Goal: Information Seeking & Learning: Learn about a topic

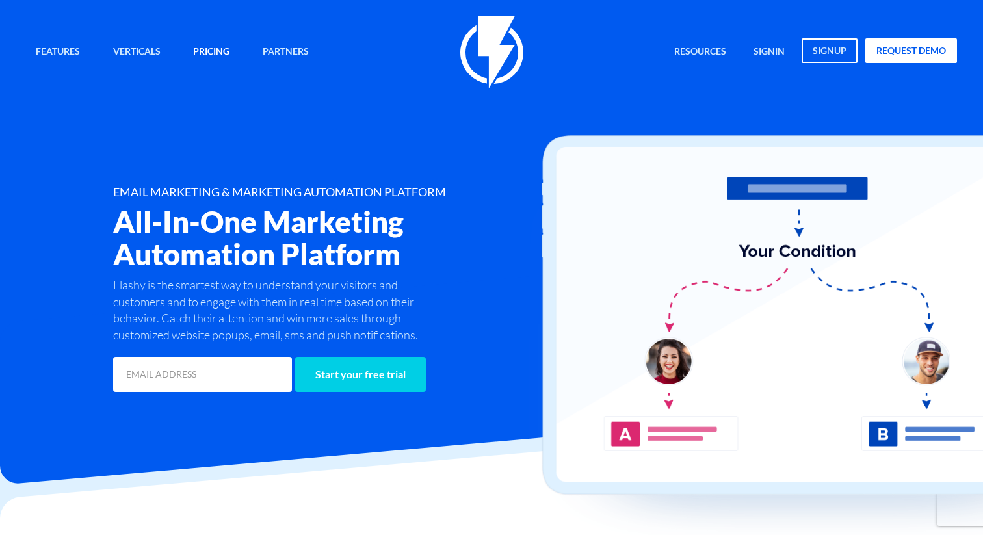
click at [203, 55] on link "Pricing" at bounding box center [211, 52] width 56 height 28
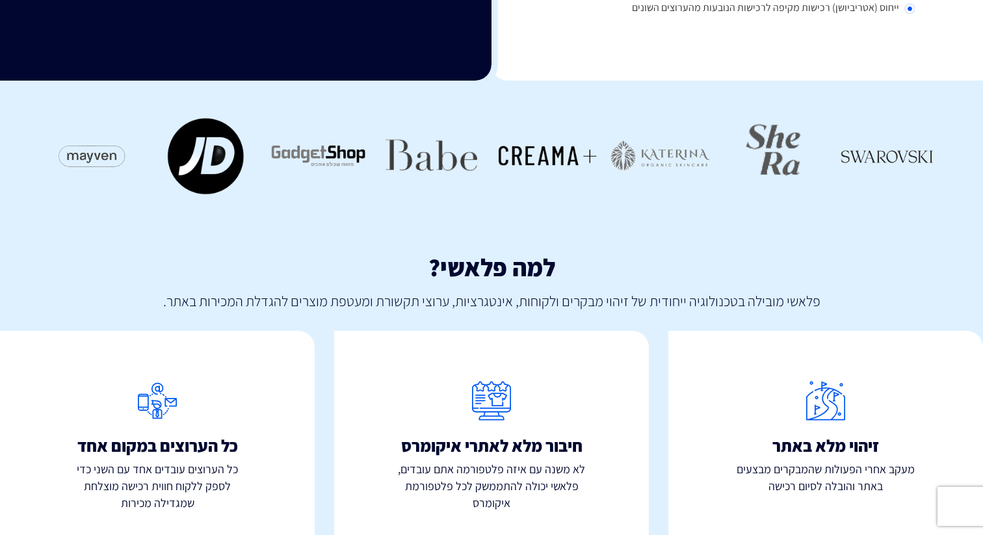
scroll to position [532, 0]
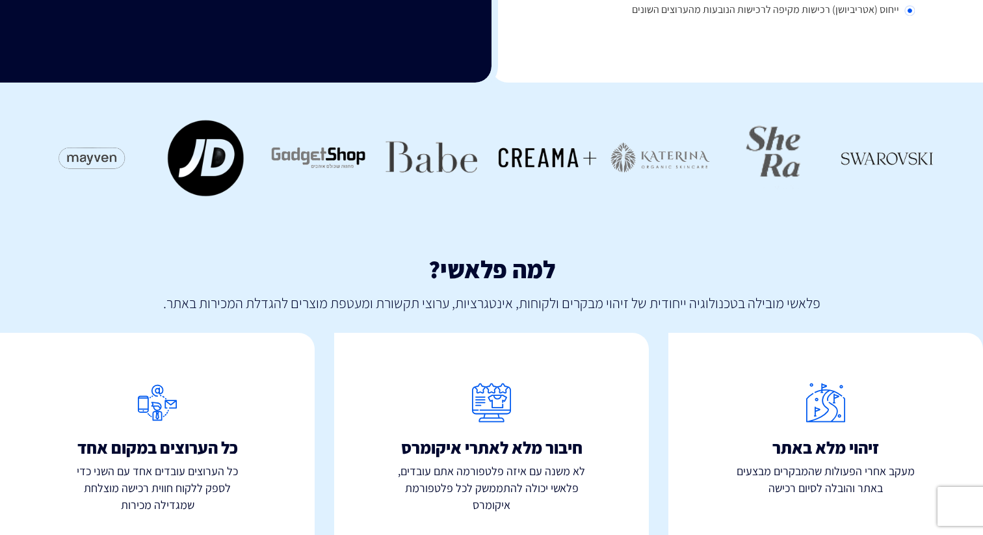
click at [538, 454] on h4 "חיבור מלא לאתרי איקומרס" at bounding box center [491, 447] width 315 height 19
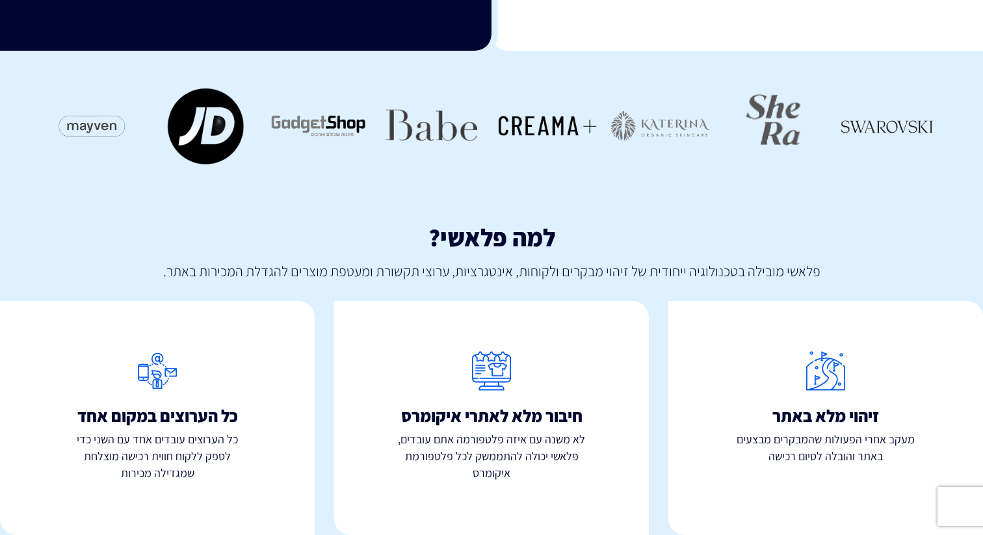
scroll to position [583, 0]
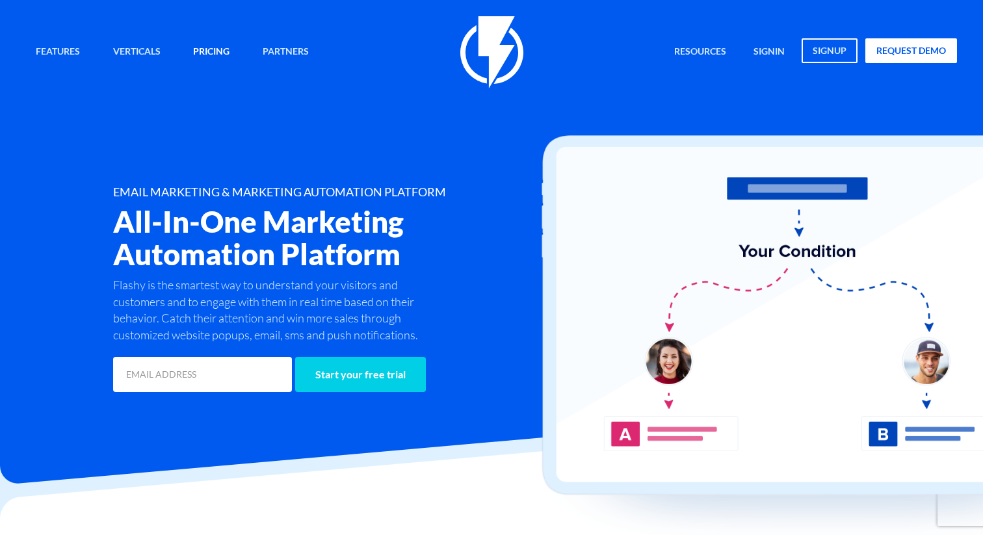
click at [211, 48] on link "Pricing" at bounding box center [211, 52] width 56 height 28
